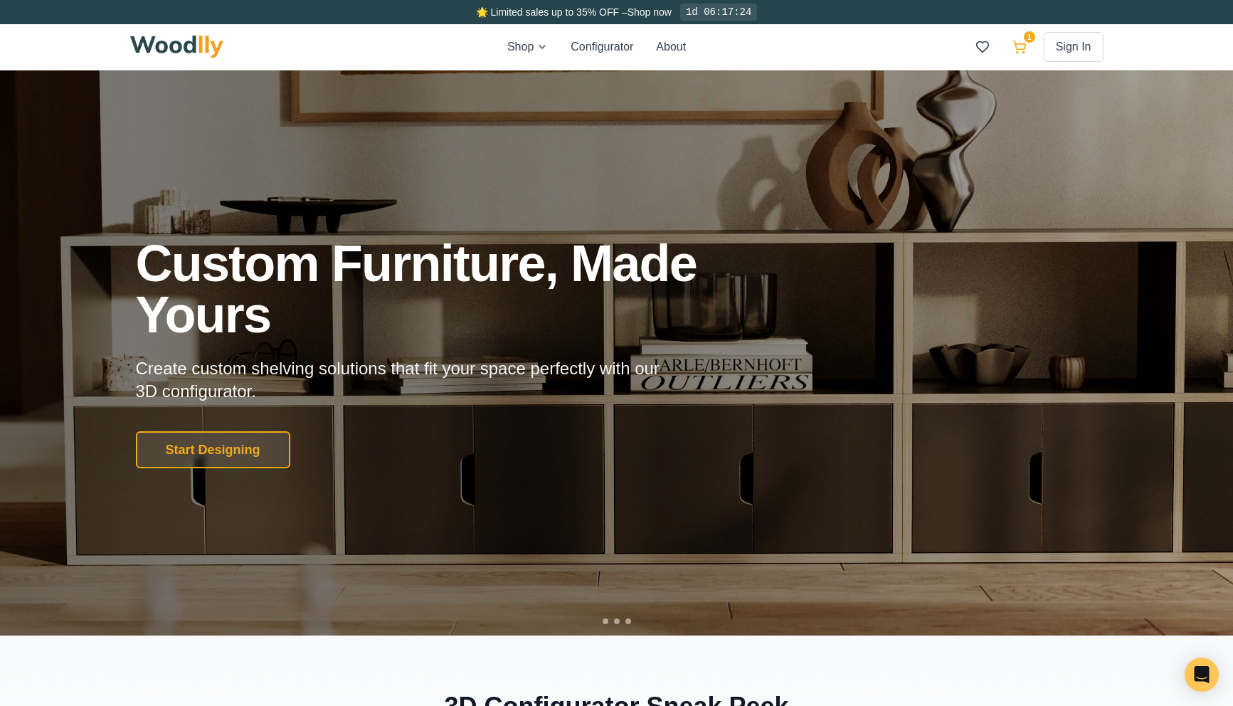
click at [1025, 46] on icon at bounding box center [1019, 47] width 14 height 14
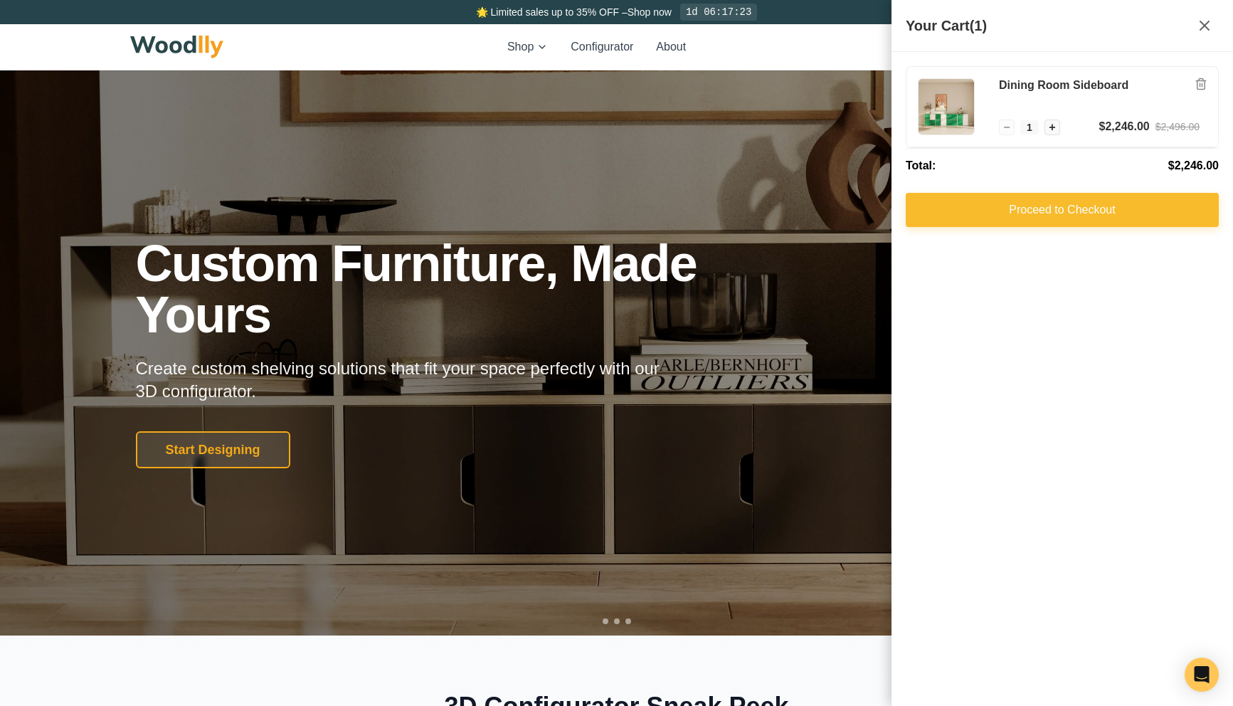
click at [999, 217] on button "Proceed to Checkout" at bounding box center [1062, 210] width 313 height 34
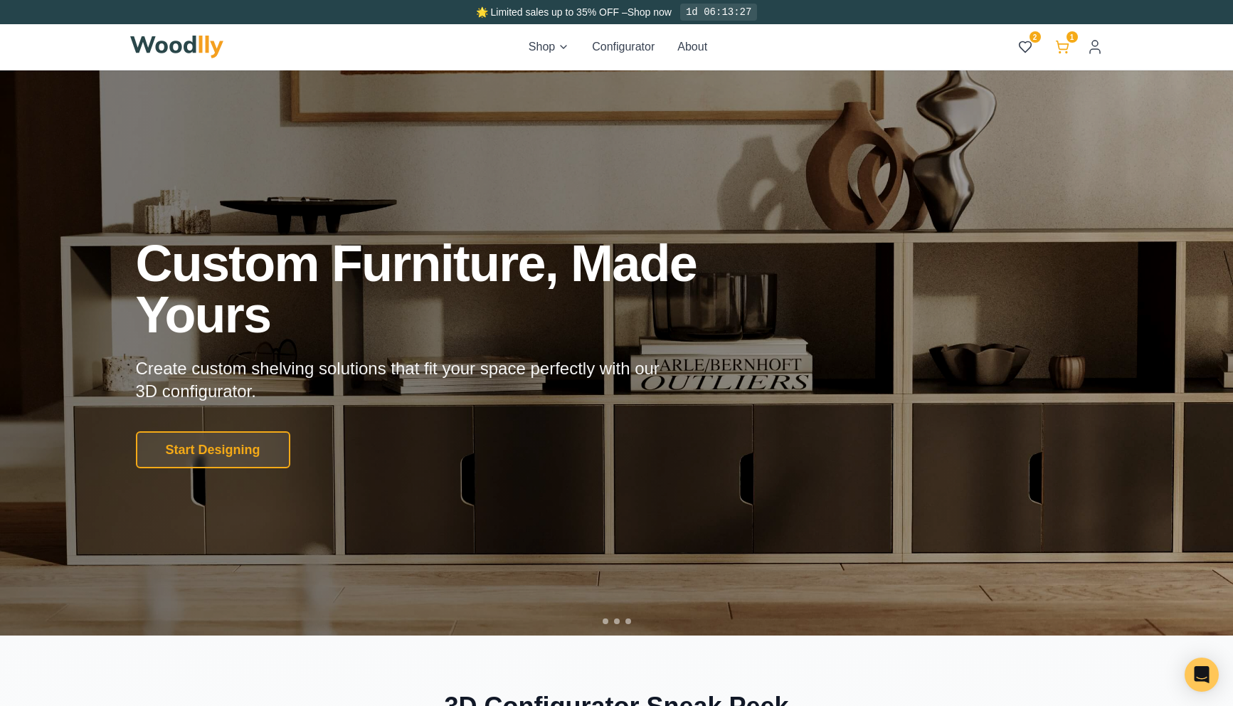
click at [1071, 53] on button "1" at bounding box center [1062, 47] width 26 height 26
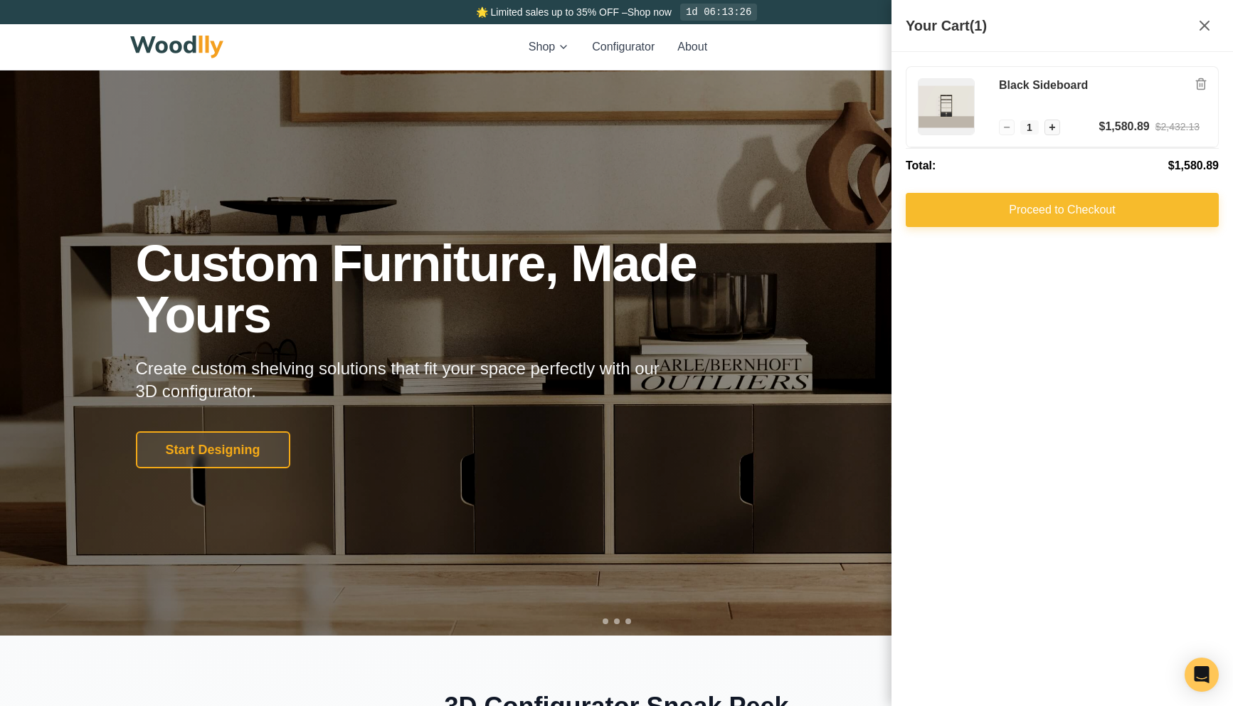
click at [984, 206] on button "Proceed to Checkout" at bounding box center [1062, 210] width 313 height 34
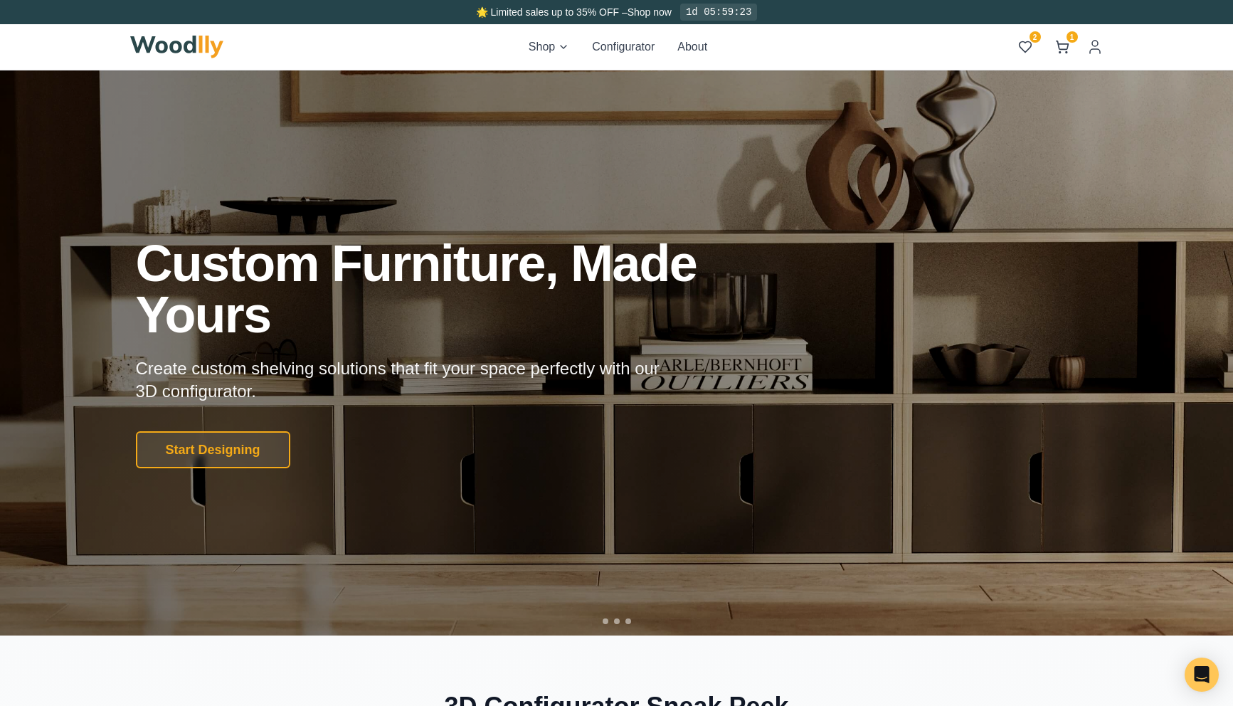
click at [206, 45] on img at bounding box center [177, 47] width 94 height 23
click at [1064, 45] on icon at bounding box center [1062, 47] width 14 height 14
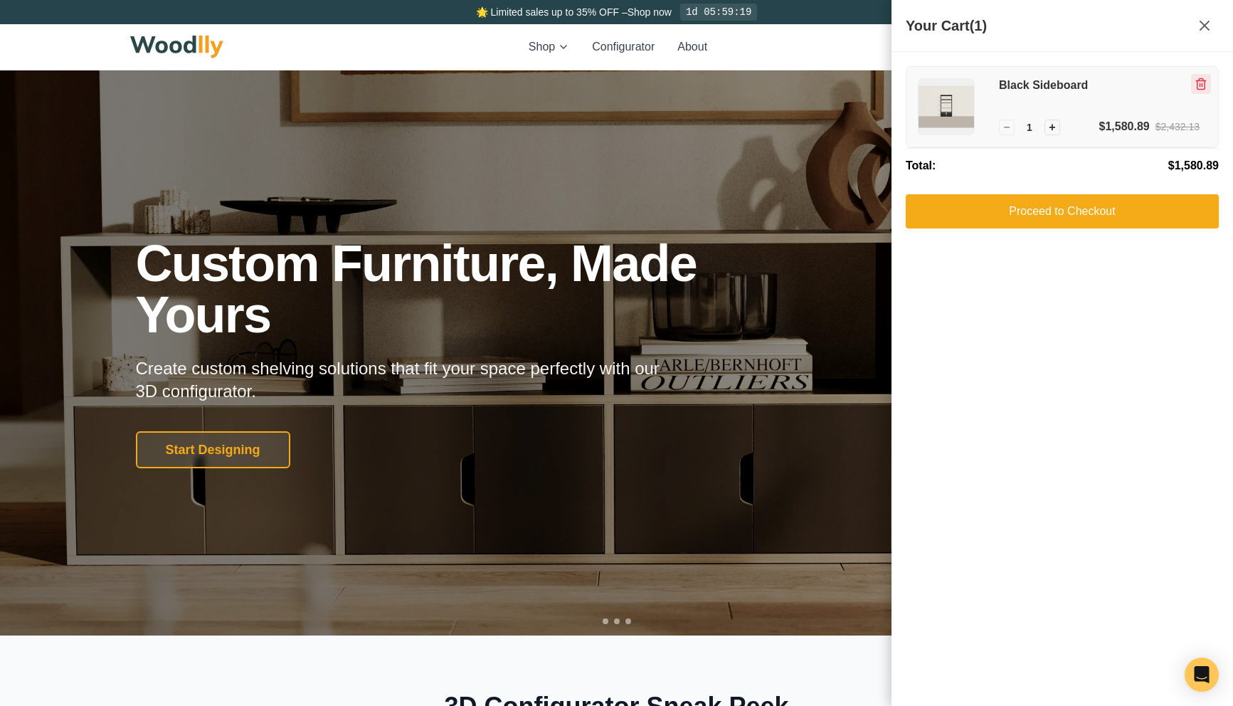
click at [1193, 85] on button "Remove item" at bounding box center [1201, 84] width 20 height 20
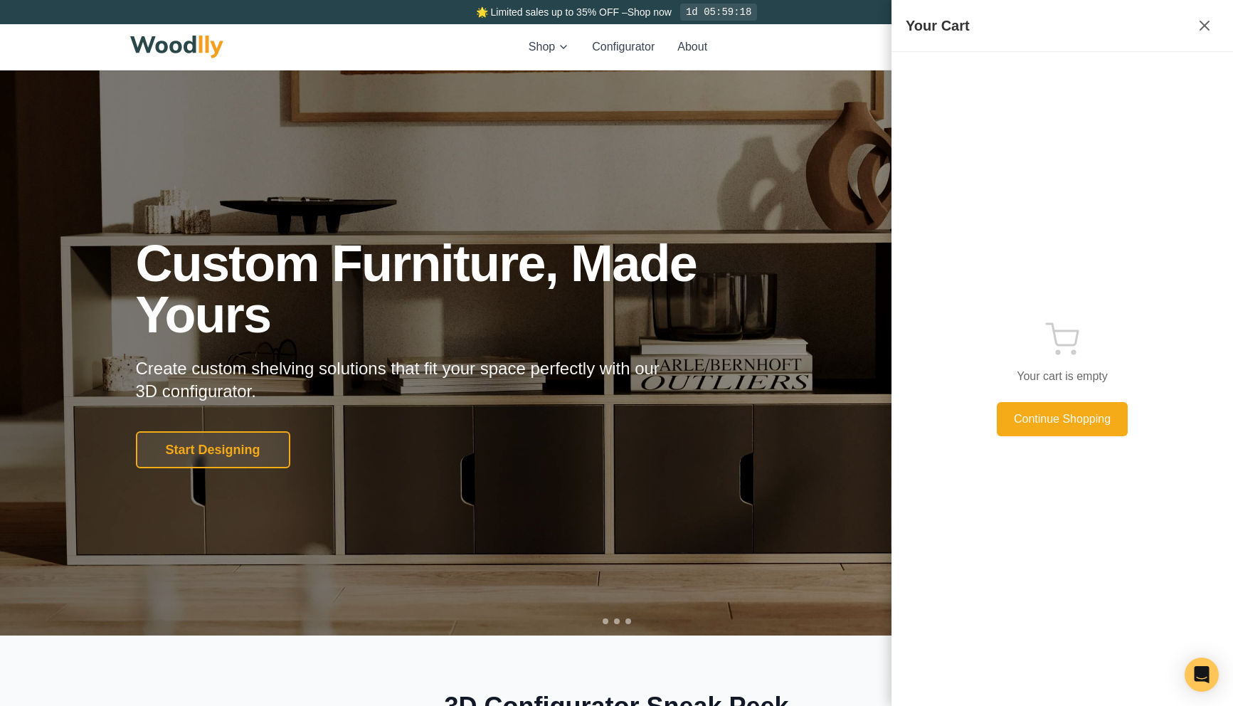
click at [898, 44] on div "Your Cart" at bounding box center [1061, 26] width 341 height 52
click at [862, 44] on div "Shop Configurator About 2 2" at bounding box center [616, 47] width 973 height 46
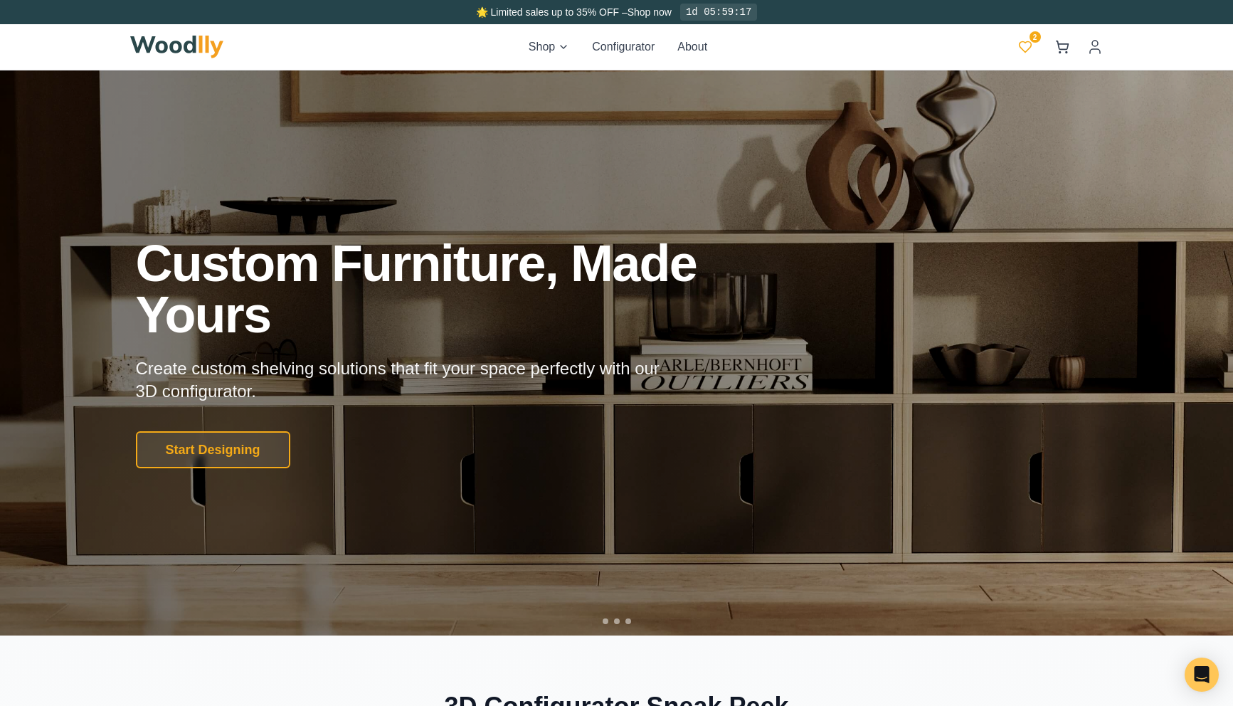
click at [1032, 44] on button "2" at bounding box center [1025, 47] width 26 height 26
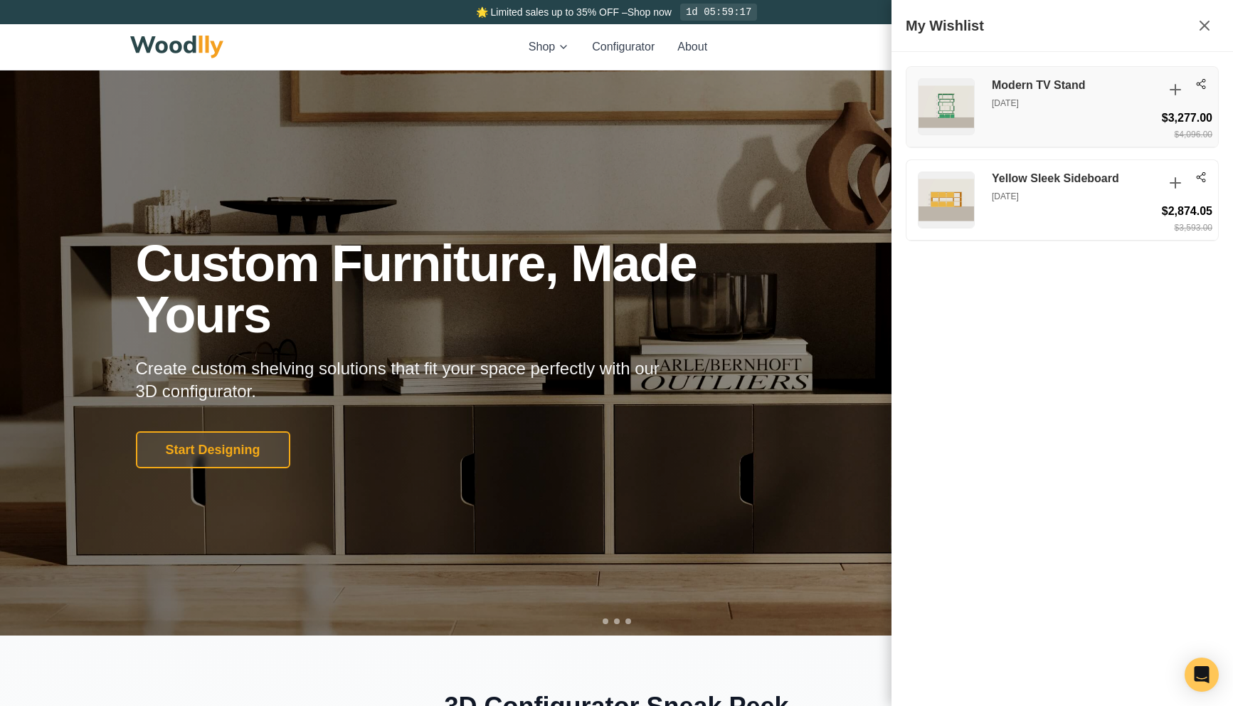
click at [1035, 100] on p "Aug 9, 2025" at bounding box center [1074, 103] width 164 height 13
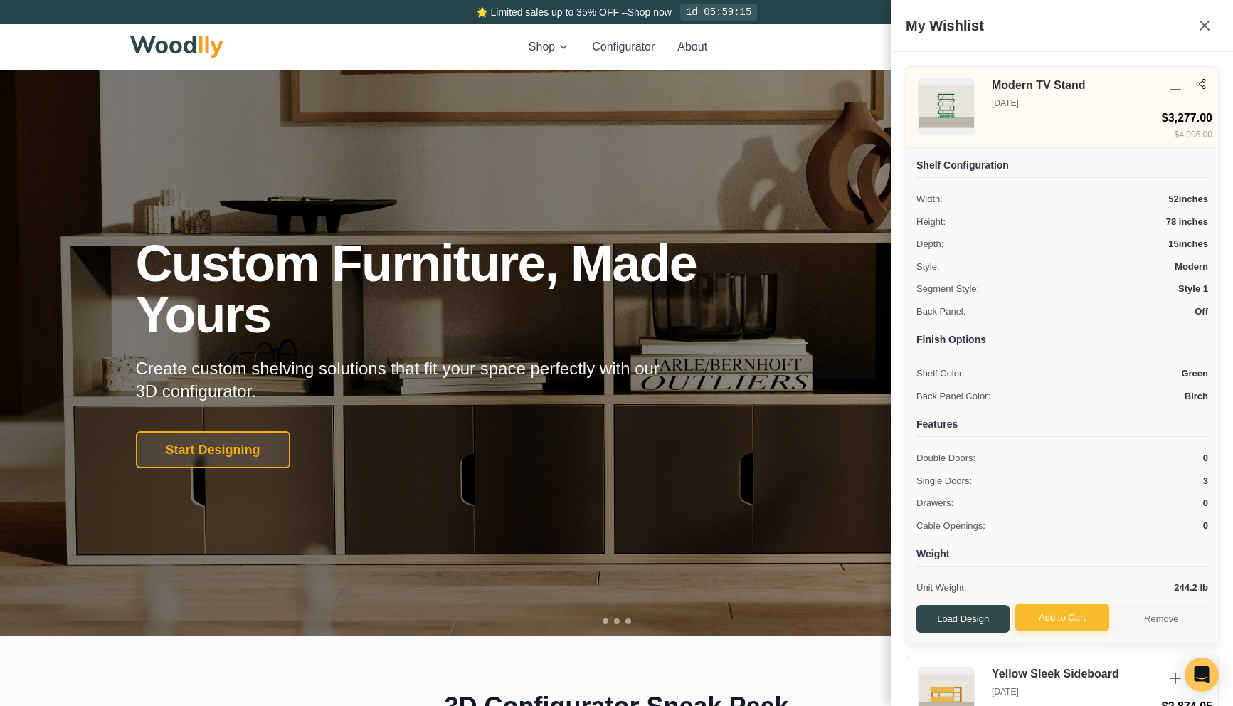
click at [1029, 620] on button "Add to Cart" at bounding box center [1061, 617] width 93 height 28
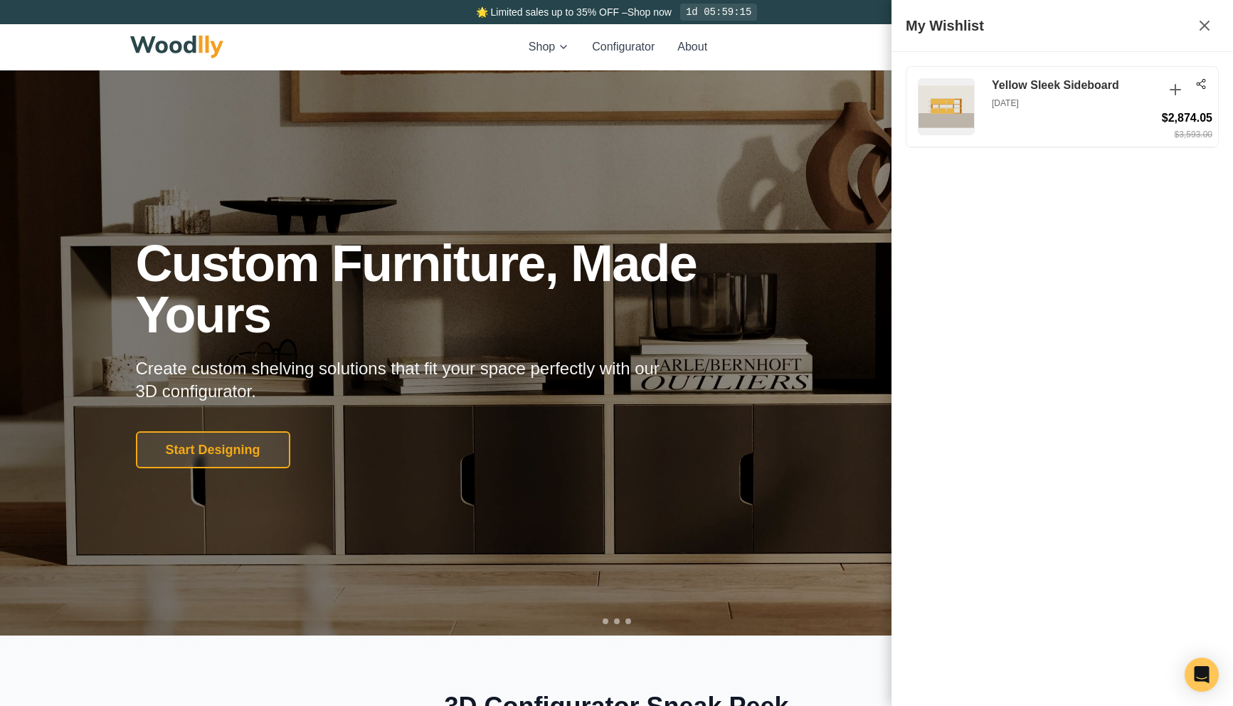
click at [823, 229] on div at bounding box center [616, 352] width 1233 height 565
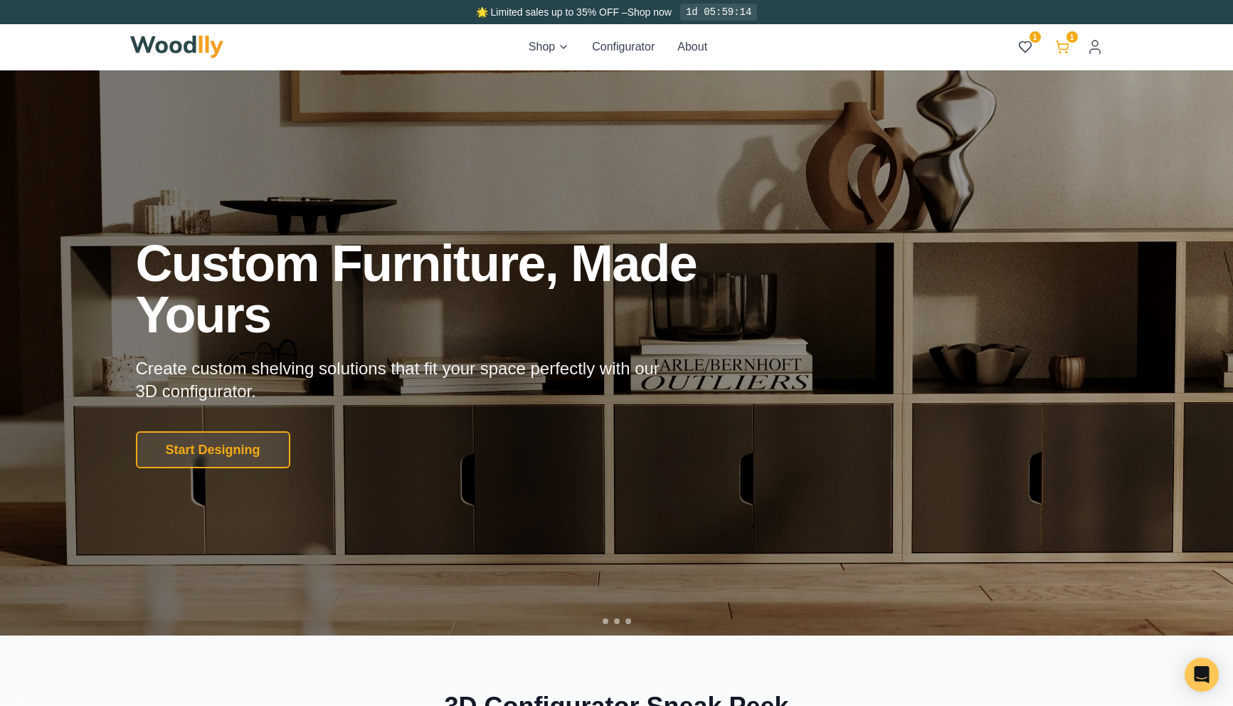
click at [1062, 51] on icon at bounding box center [1062, 47] width 14 height 14
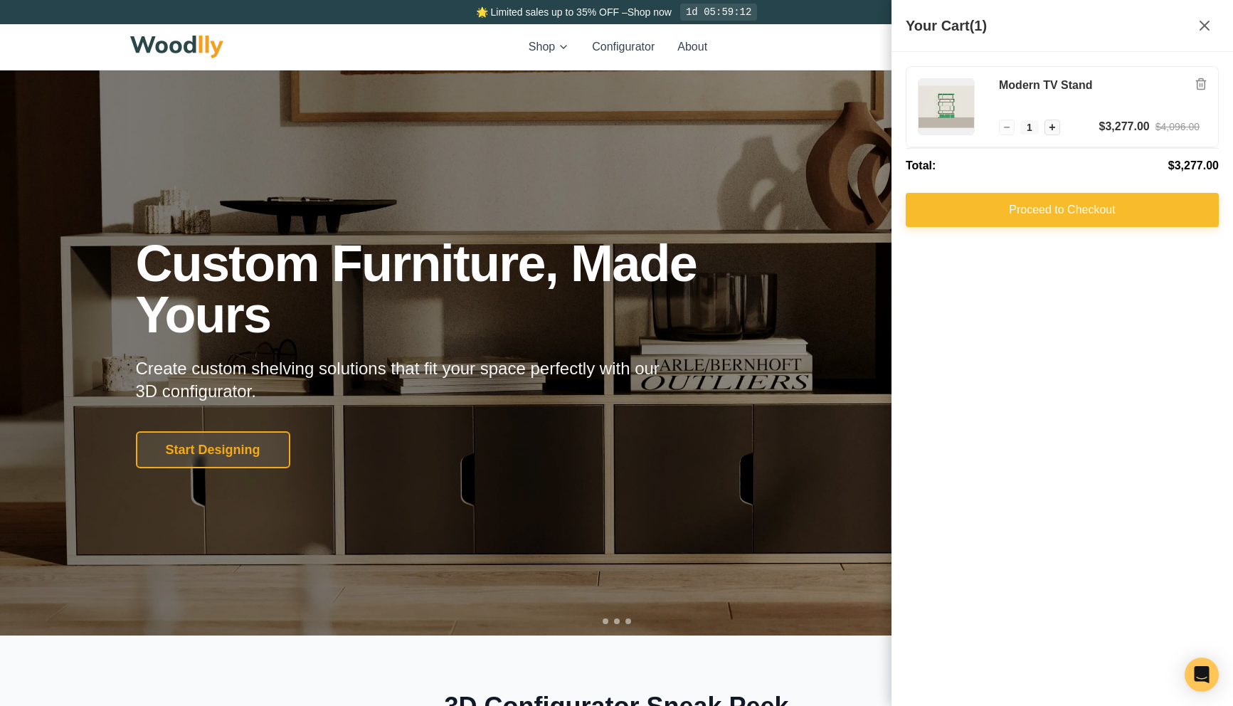
click at [990, 221] on button "Proceed to Checkout" at bounding box center [1062, 210] width 313 height 34
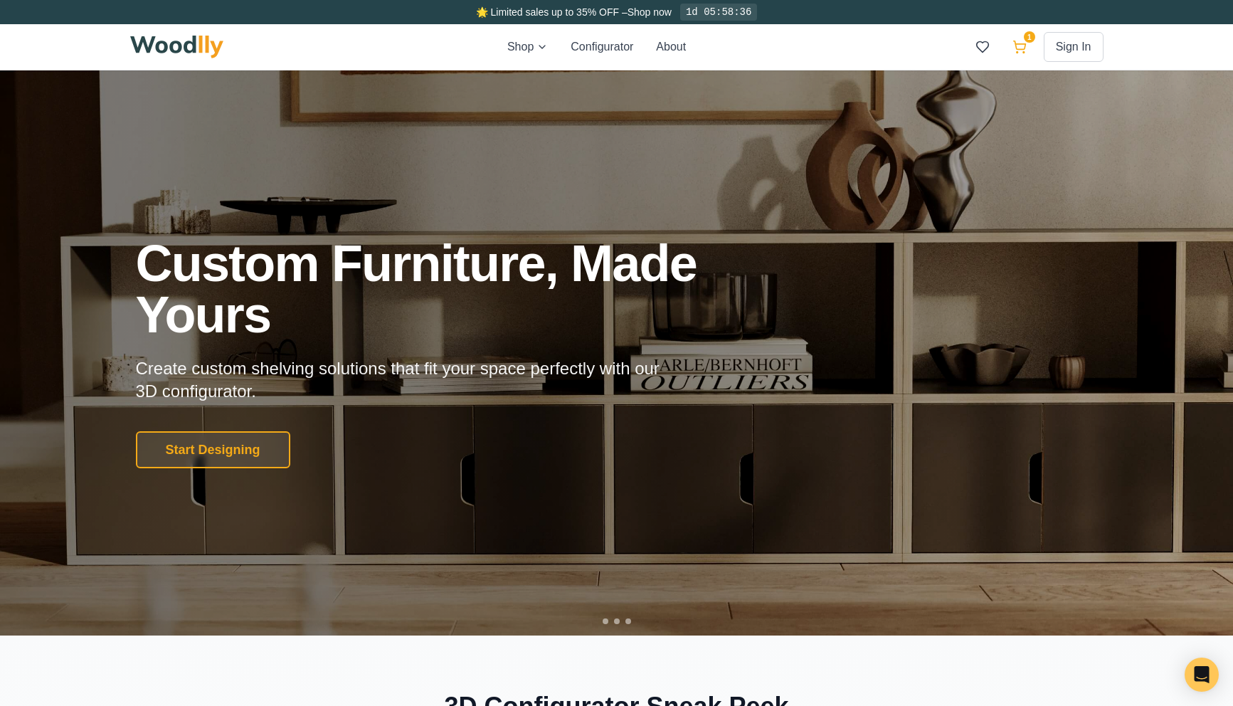
click at [1025, 46] on icon at bounding box center [1019, 45] width 12 height 9
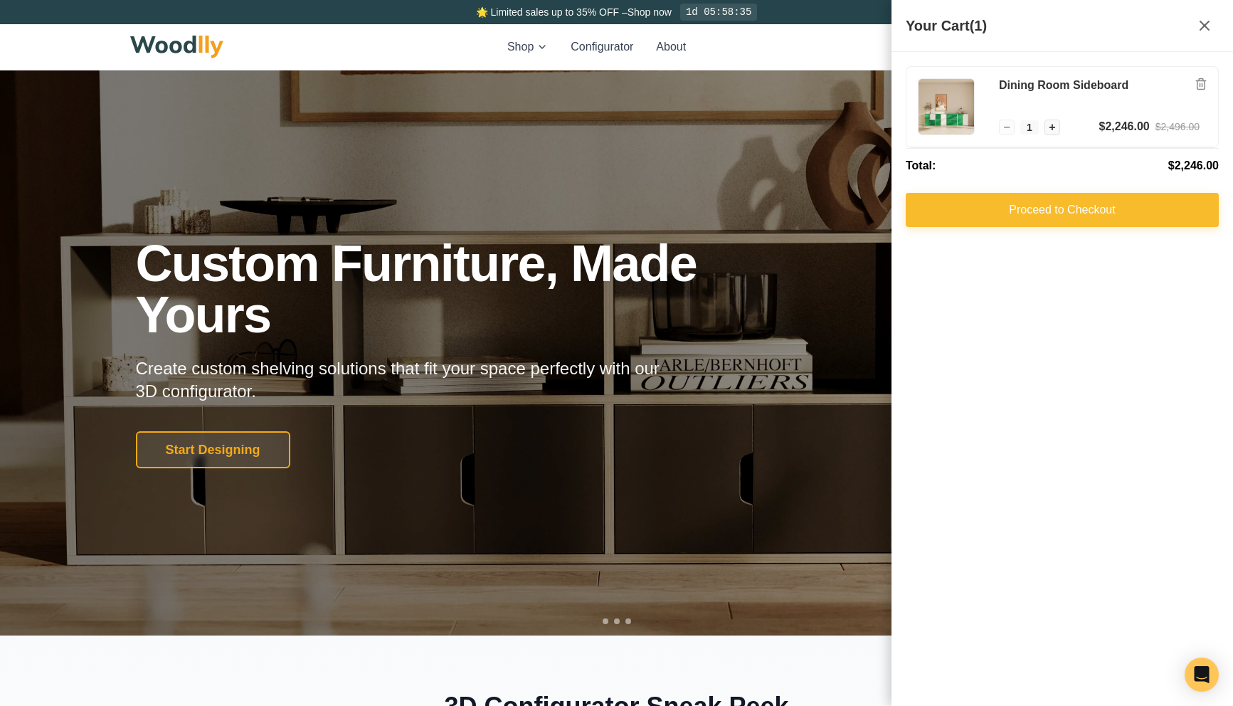
click at [984, 206] on button "Proceed to Checkout" at bounding box center [1062, 210] width 313 height 34
